Goal: Transaction & Acquisition: Purchase product/service

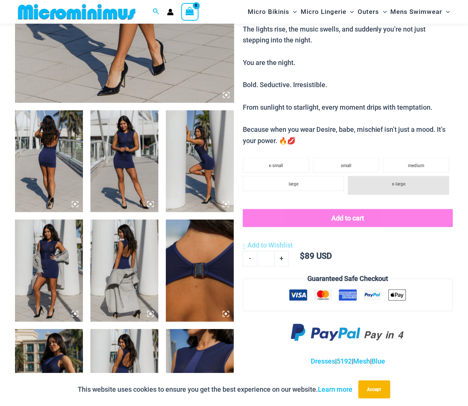
scroll to position [144, 0]
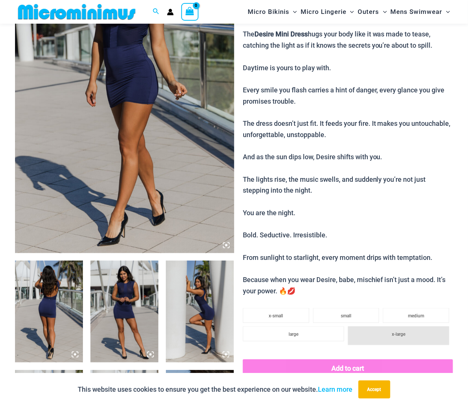
click at [175, 139] on img at bounding box center [124, 88] width 219 height 329
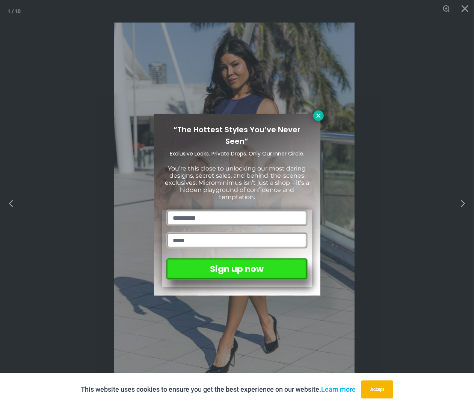
click at [316, 116] on icon at bounding box center [318, 115] width 7 height 7
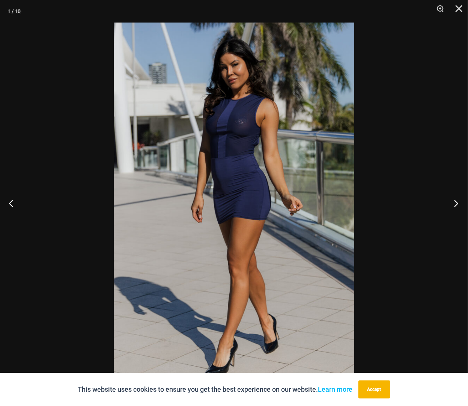
click at [458, 204] on button "Next" at bounding box center [454, 203] width 28 height 38
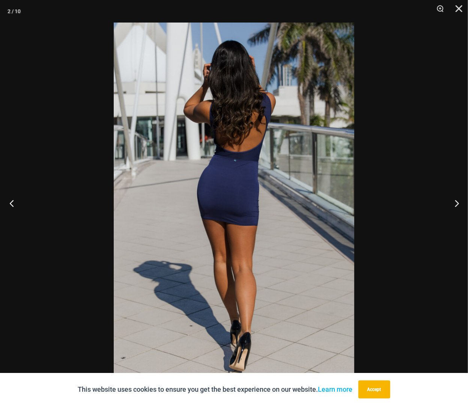
click at [11, 203] on button "Previous" at bounding box center [14, 203] width 28 height 38
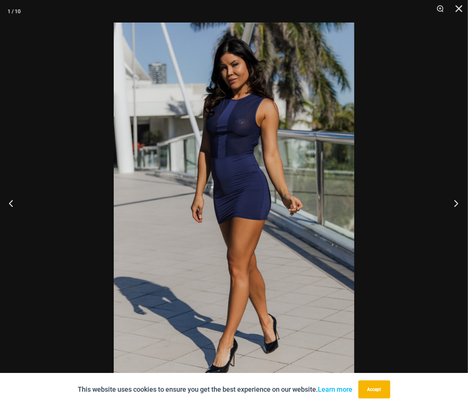
click at [456, 203] on button "Next" at bounding box center [454, 203] width 28 height 38
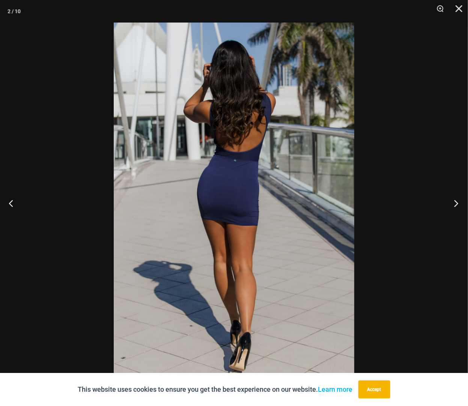
click at [456, 203] on button "Next" at bounding box center [454, 203] width 28 height 38
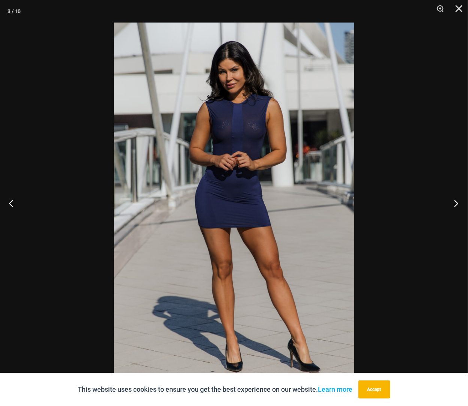
click at [456, 203] on button "Next" at bounding box center [454, 203] width 28 height 38
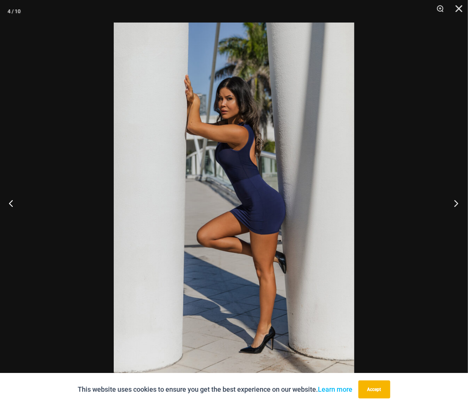
click at [456, 203] on button "Next" at bounding box center [454, 203] width 28 height 38
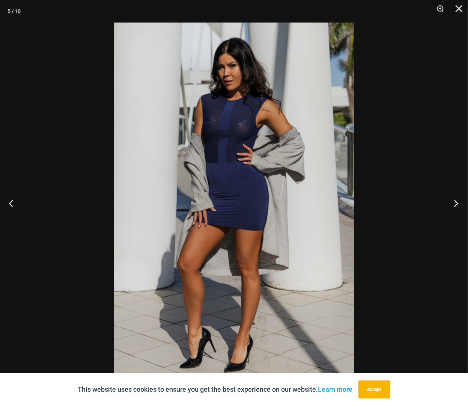
click at [456, 203] on button "Next" at bounding box center [454, 203] width 28 height 38
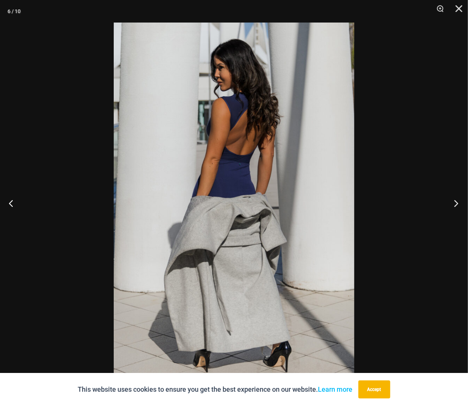
click at [456, 203] on button "Next" at bounding box center [454, 203] width 28 height 38
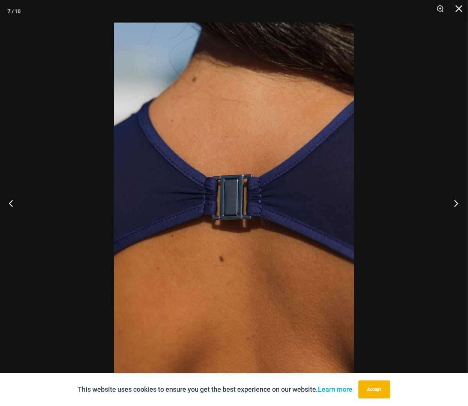
click at [456, 203] on button "Next" at bounding box center [454, 203] width 28 height 38
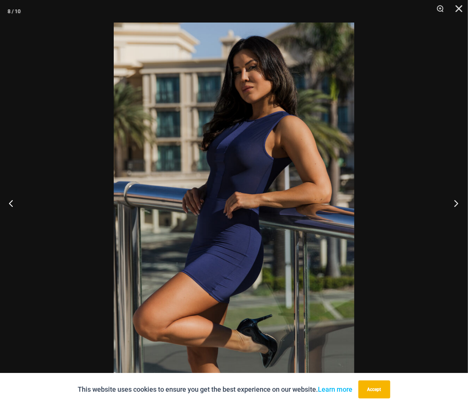
click at [456, 203] on button "Next" at bounding box center [454, 203] width 28 height 38
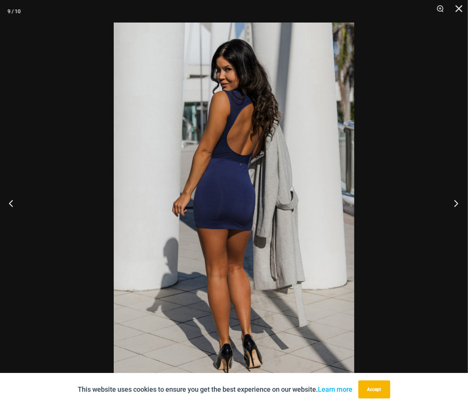
click at [456, 203] on button "Next" at bounding box center [454, 203] width 28 height 38
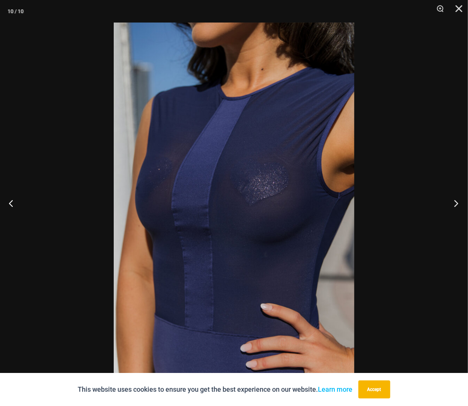
click at [456, 203] on button "Next" at bounding box center [454, 203] width 28 height 38
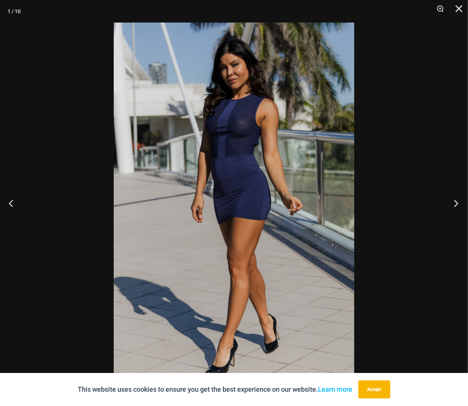
click at [456, 203] on button "Next" at bounding box center [454, 203] width 28 height 38
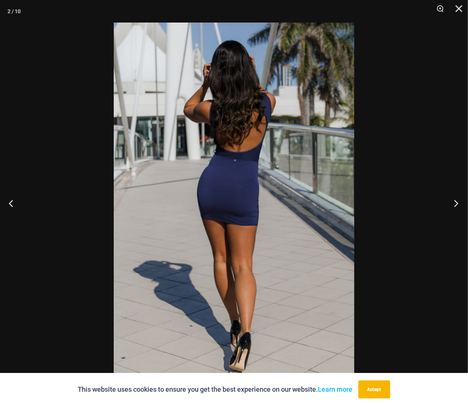
click at [456, 203] on button "Next" at bounding box center [454, 203] width 28 height 38
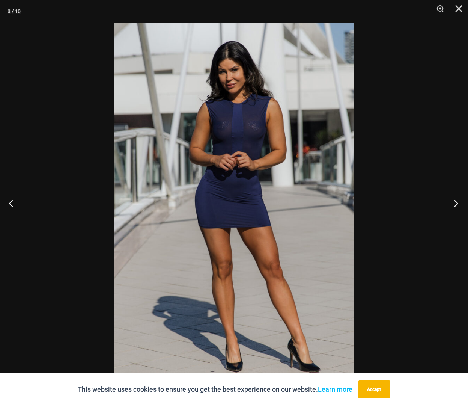
click at [456, 203] on button "Next" at bounding box center [454, 203] width 28 height 38
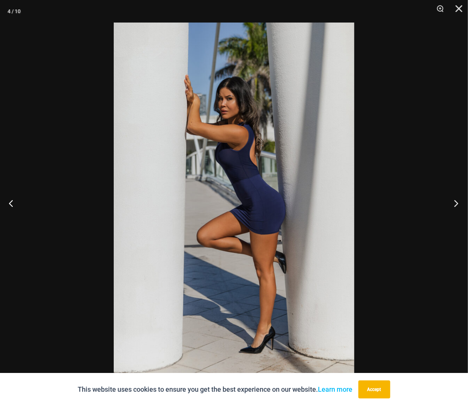
click at [456, 203] on button "Next" at bounding box center [454, 203] width 28 height 38
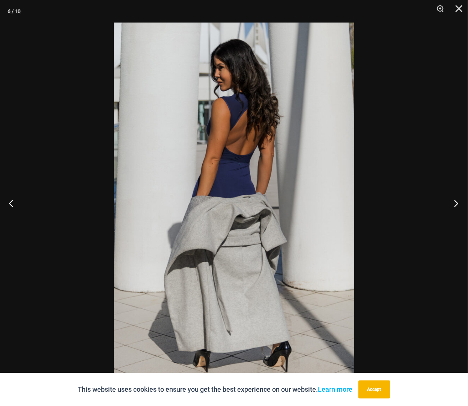
click at [456, 203] on button "Next" at bounding box center [454, 203] width 28 height 38
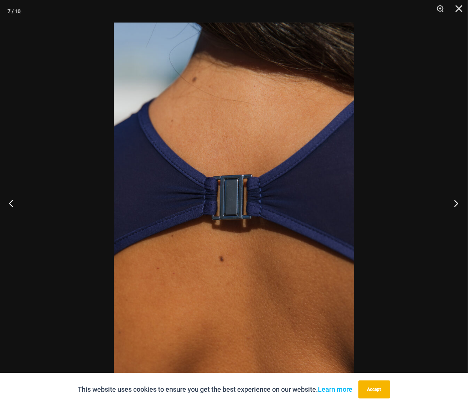
click at [456, 203] on button "Next" at bounding box center [454, 203] width 28 height 38
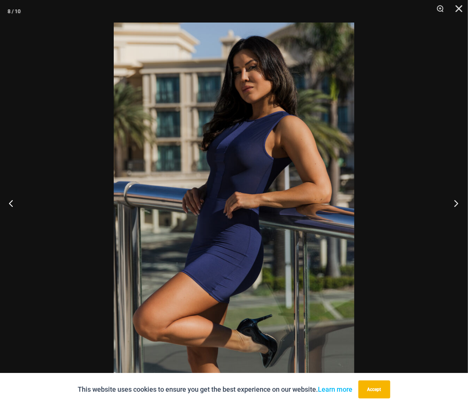
click at [456, 203] on button "Next" at bounding box center [454, 203] width 28 height 38
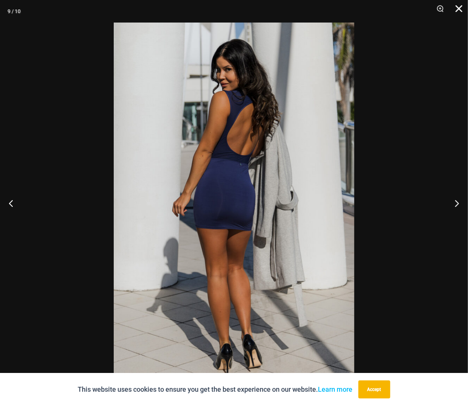
click at [459, 8] on button "Close" at bounding box center [456, 11] width 19 height 23
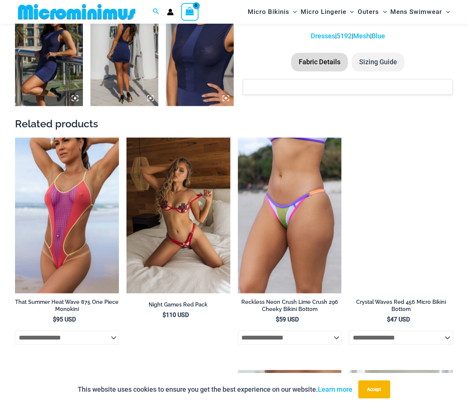
scroll to position [708, 0]
